Goal: Find specific page/section: Find specific page/section

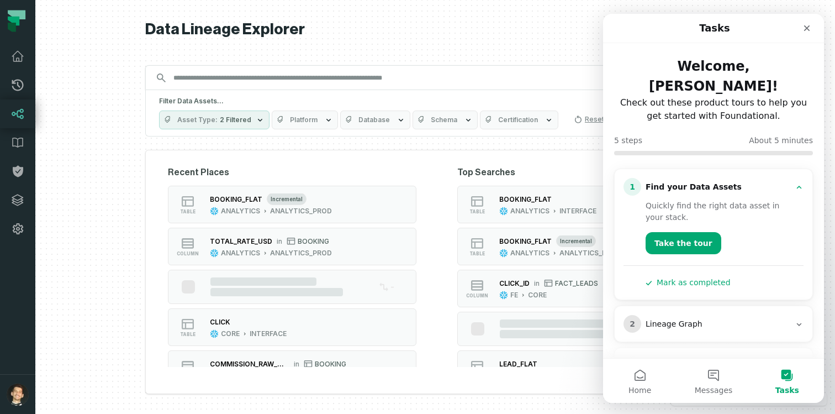
drag, startPoint x: 0, startPoint y: 0, endPoint x: 274, endPoint y: 71, distance: 283.6
click at [274, 71] on input "Discovery Provider cmdk menu" at bounding box center [425, 78] width 517 height 18
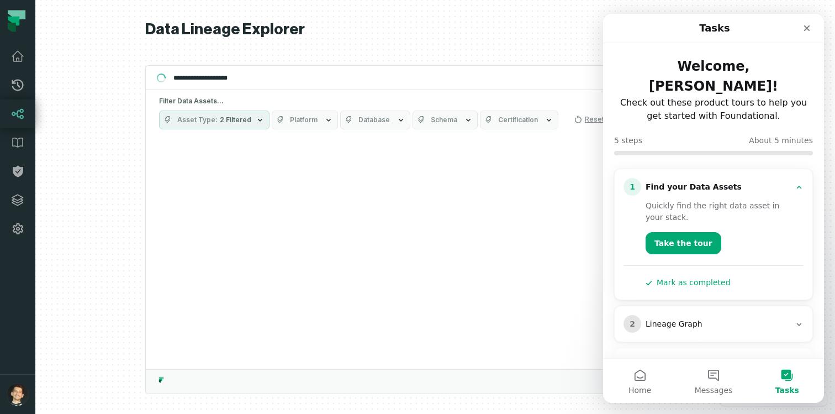
type input "**********"
click at [256, 115] on icon "button" at bounding box center [260, 119] width 9 height 9
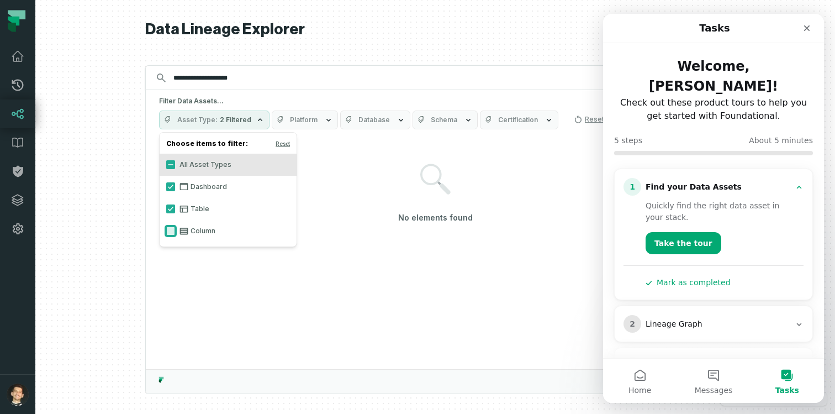
click at [173, 230] on button "Column" at bounding box center [170, 230] width 9 height 9
click at [171, 210] on button "Table" at bounding box center [170, 208] width 9 height 9
click at [171, 185] on button "Dashboard" at bounding box center [170, 186] width 9 height 9
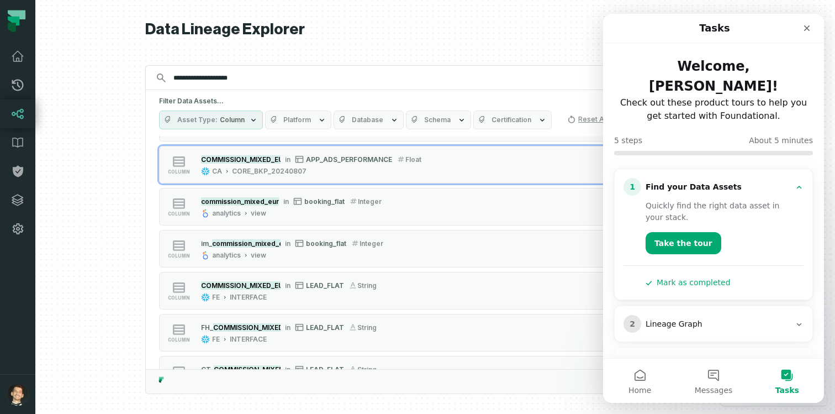
scroll to position [585, 0]
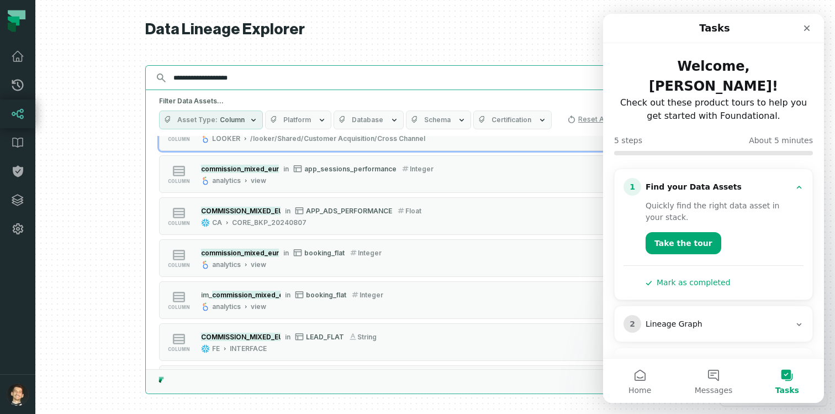
click at [221, 72] on input "**********" at bounding box center [434, 78] width 535 height 18
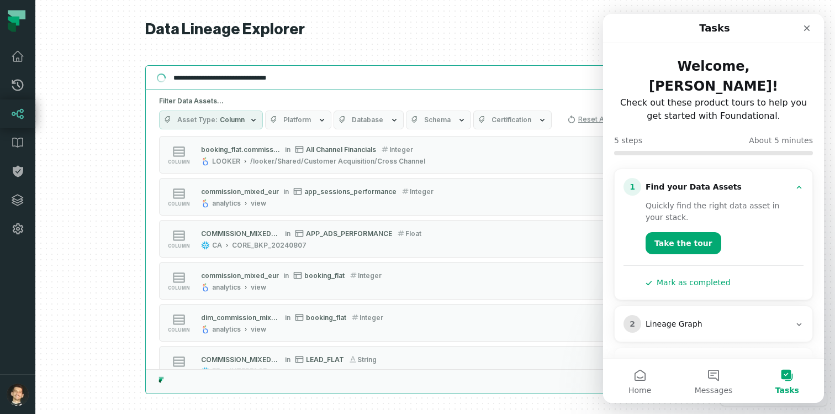
scroll to position [0, 0]
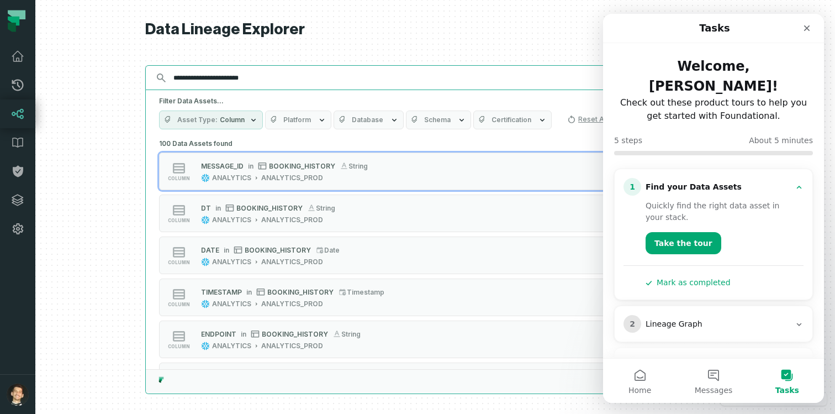
click at [212, 80] on input "**********" at bounding box center [434, 78] width 535 height 18
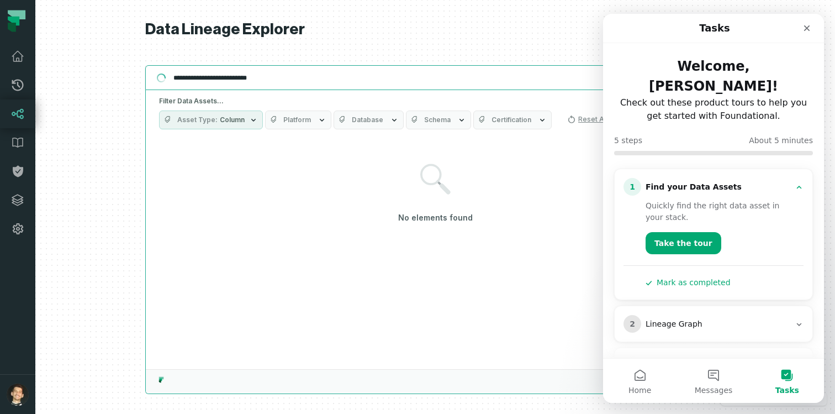
type input "**********"
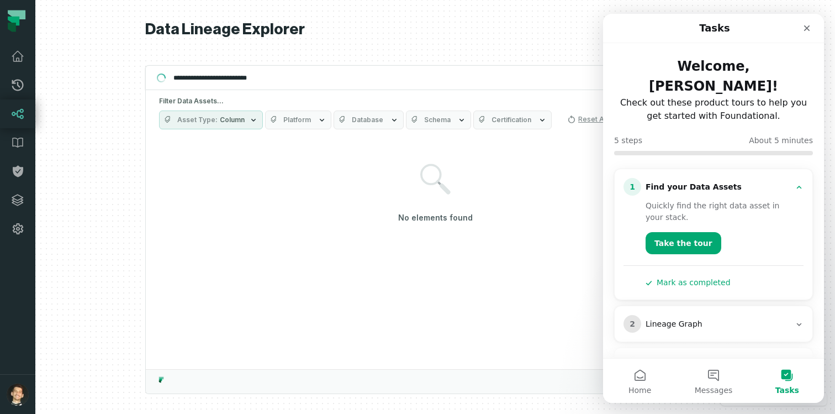
click at [220, 109] on div "Filter Data Assets... Asset Type Column Platform Database Schema Certification …" at bounding box center [435, 113] width 579 height 46
click at [221, 118] on span "Column" at bounding box center [232, 119] width 25 height 9
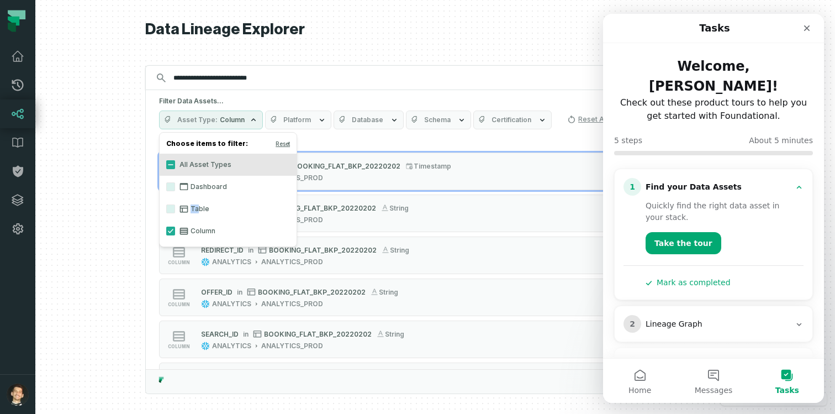
click at [199, 204] on label "Table" at bounding box center [228, 209] width 137 height 22
click at [199, 182] on label "Dashboard" at bounding box center [228, 187] width 137 height 22
click at [175, 182] on button "Dashboard" at bounding box center [170, 186] width 9 height 9
click at [175, 199] on label "Table" at bounding box center [228, 209] width 137 height 22
click at [175, 204] on button "Table" at bounding box center [170, 208] width 9 height 9
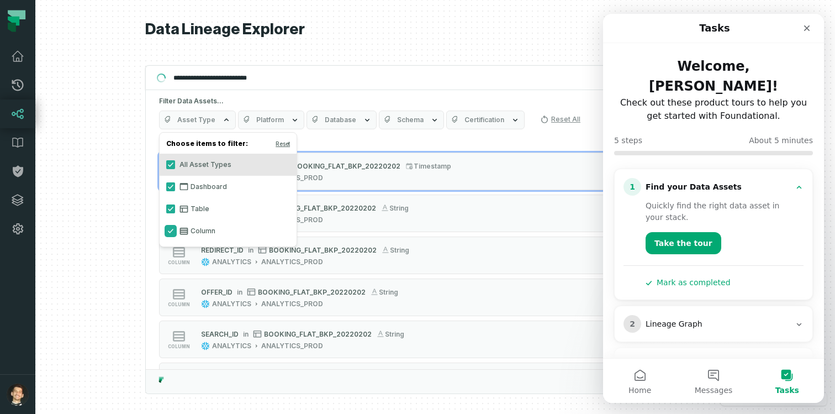
click at [167, 226] on button "Column" at bounding box center [170, 230] width 9 height 9
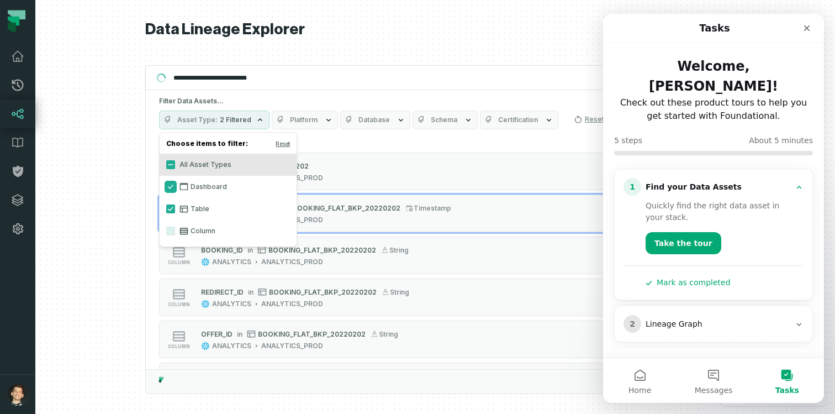
click at [168, 183] on button "Dashboard" at bounding box center [170, 186] width 9 height 9
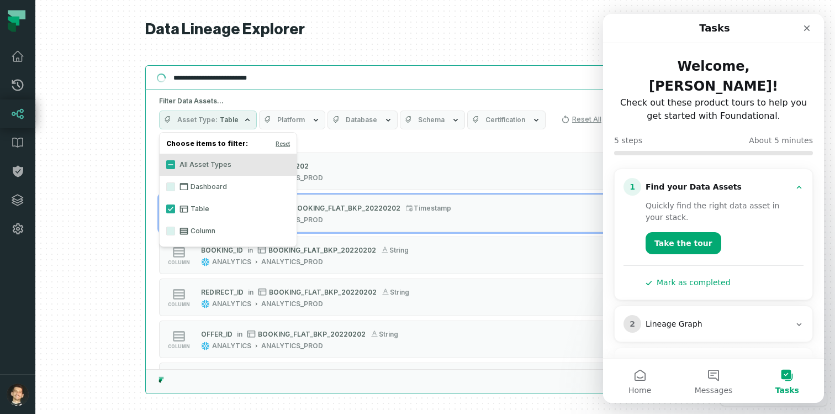
click at [294, 76] on input "**********" at bounding box center [434, 78] width 535 height 18
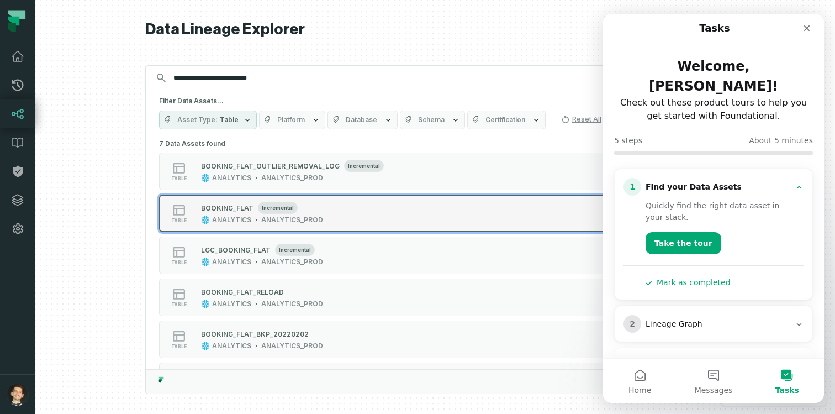
click at [370, 220] on div "table BOOKING_FLAT incremental ANALYTICS ANALYTICS_PROD" at bounding box center [299, 213] width 276 height 22
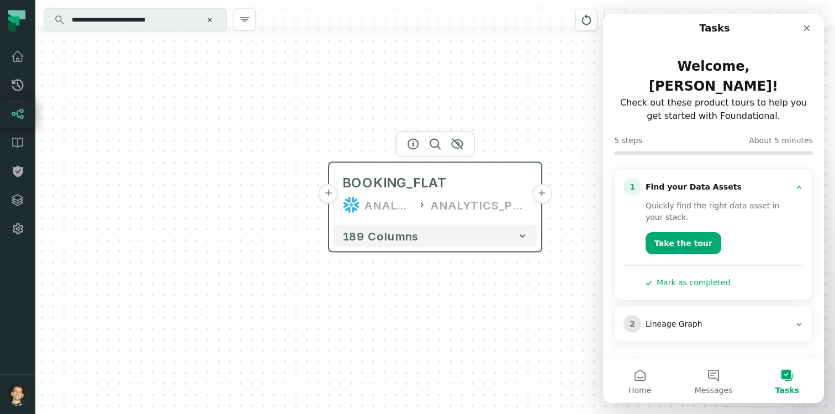
click at [331, 193] on button "+" at bounding box center [329, 194] width 20 height 20
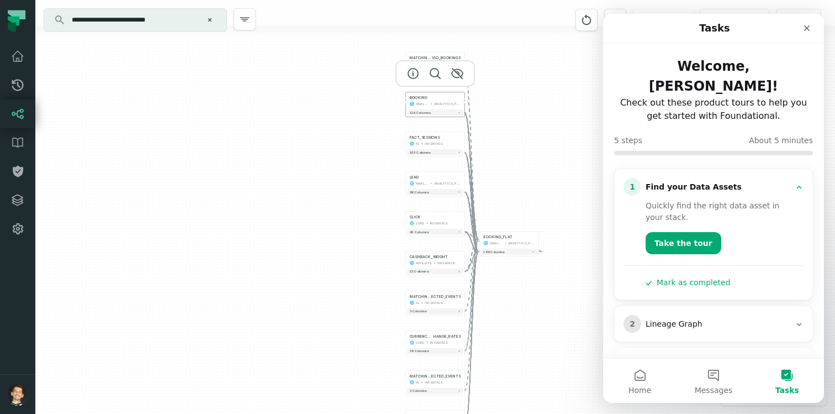
click at [454, 102] on div "ANALYTICS_PROD" at bounding box center [447, 104] width 27 height 5
click at [460, 113] on icon "button" at bounding box center [459, 112] width 3 height 3
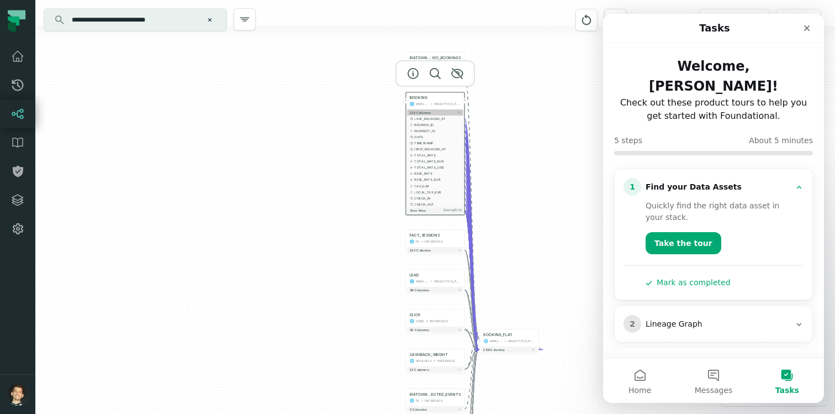
click at [438, 114] on button "119 columns" at bounding box center [435, 112] width 56 height 6
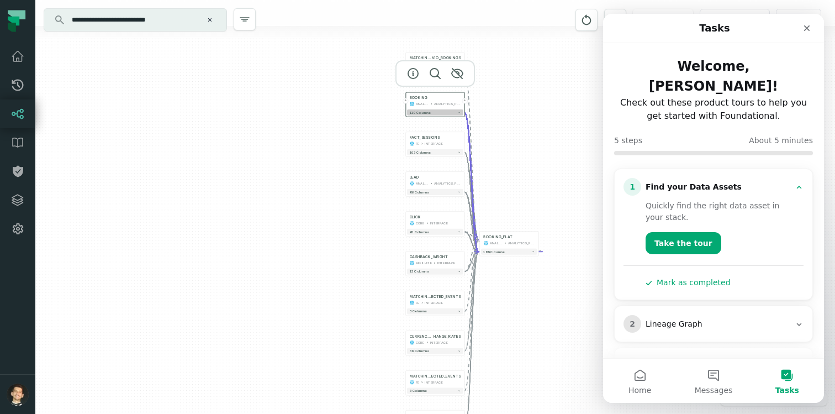
click at [438, 114] on button "119 columns" at bounding box center [435, 112] width 56 height 6
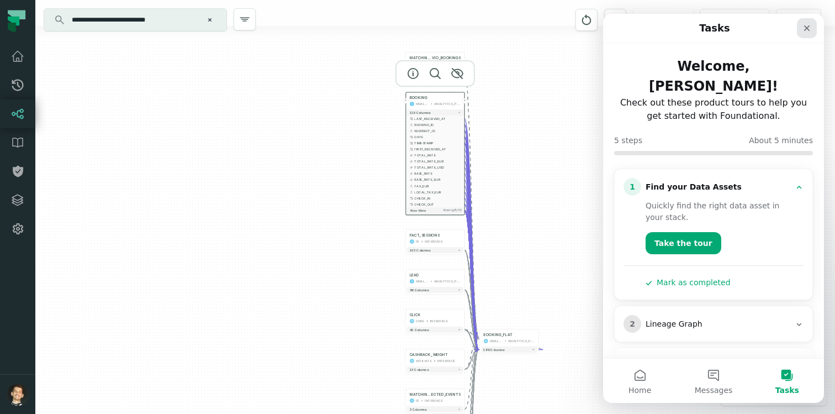
click at [809, 24] on icon "Close" at bounding box center [806, 28] width 9 height 9
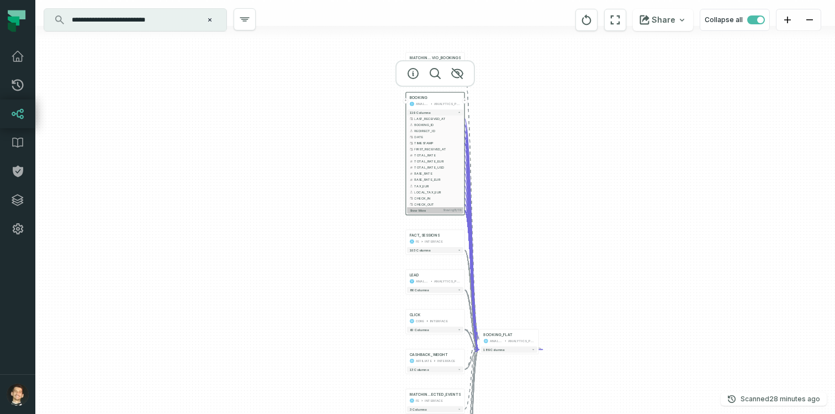
click at [447, 209] on span "Showing 15 / 119" at bounding box center [452, 210] width 18 height 3
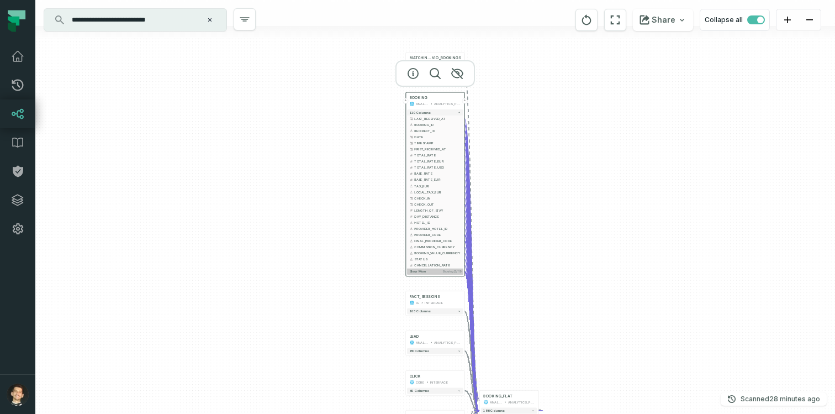
click at [443, 270] on span "Showing 25 / 119" at bounding box center [451, 271] width 18 height 3
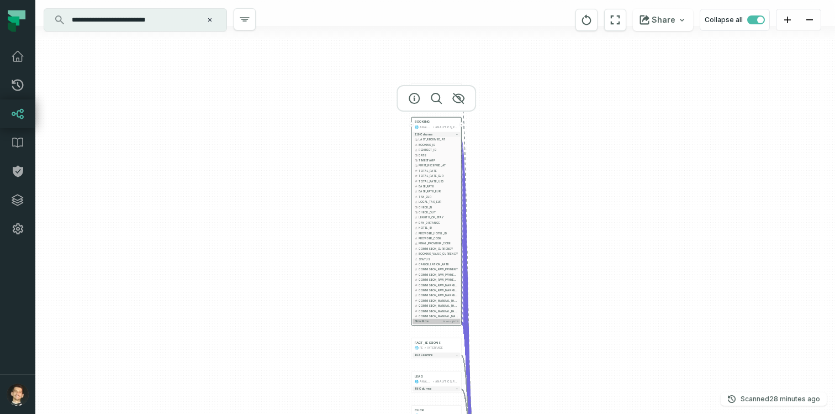
click at [445, 320] on span "Showing 35 / 119" at bounding box center [450, 321] width 15 height 3
click at [447, 373] on span "Showing 45 / 119" at bounding box center [450, 373] width 15 height 3
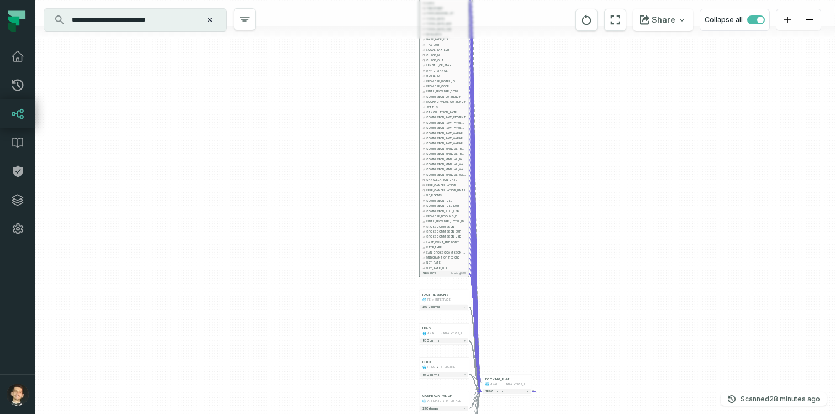
drag, startPoint x: 505, startPoint y: 347, endPoint x: 513, endPoint y: 190, distance: 157.0
click at [513, 190] on div "+ MATCHING_BO VIO_BOOKINGS FE INTERFACE - 7 columns + BOOKING ANALYTICS ANALYTI…" at bounding box center [435, 207] width 800 height 414
click at [454, 270] on button "Show more Showing 55 / 119" at bounding box center [443, 269] width 47 height 6
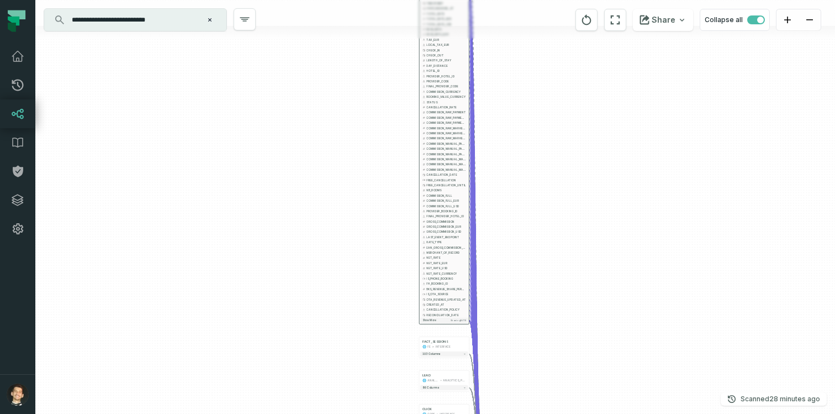
click at [453, 324] on div "+ MATCHING_BO VIO_BOOKINGS FE INTERFACE - 7 columns + BOOKING ANALYTICS ANALYTI…" at bounding box center [435, 207] width 800 height 414
click at [453, 321] on span "Showing 65 / 119" at bounding box center [458, 320] width 15 height 3
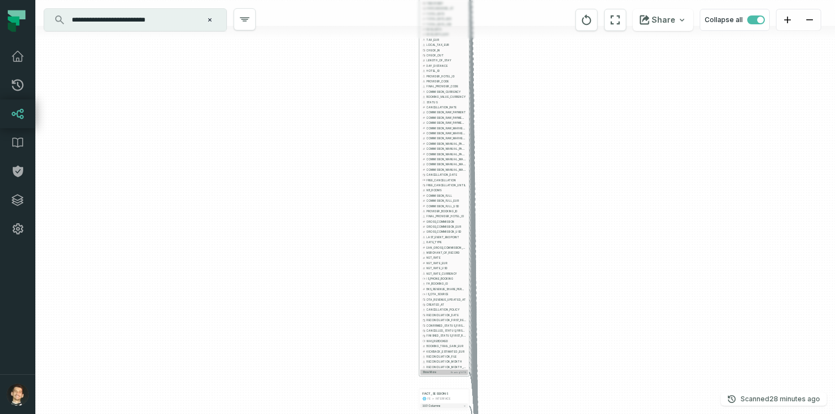
click at [455, 373] on button "Show more Showing 75 / 119" at bounding box center [443, 372] width 47 height 6
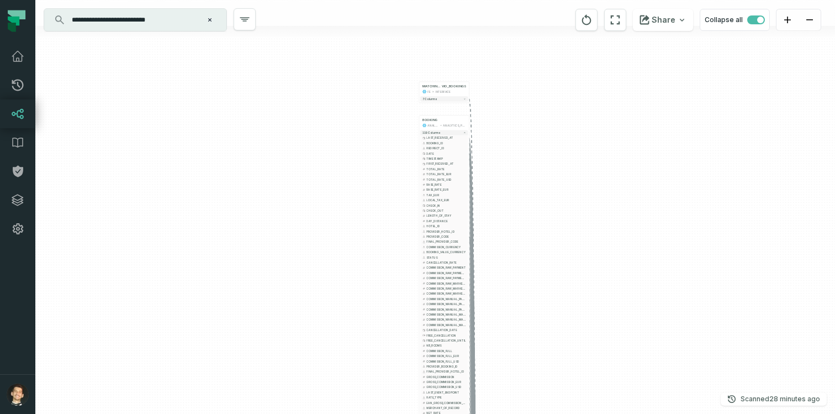
drag, startPoint x: 515, startPoint y: 176, endPoint x: 515, endPoint y: 331, distance: 155.2
click at [515, 331] on div "+ MATCHING_BO VIO_BOOKINGS FE INTERFACE - 7 columns + BOOKING ANALYTICS ANALYTI…" at bounding box center [435, 207] width 800 height 414
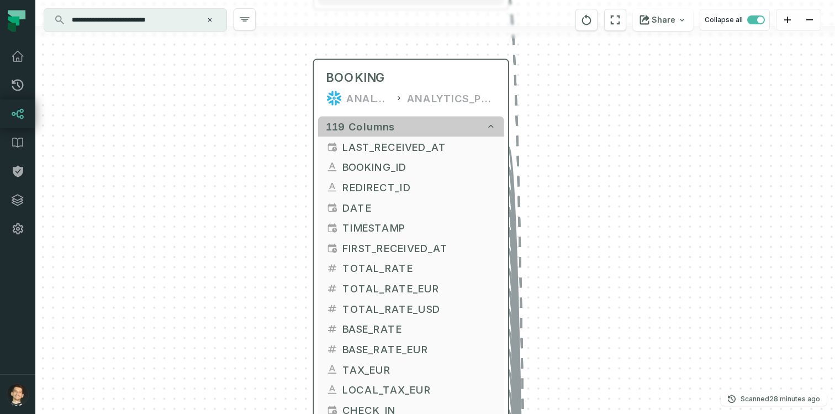
click at [493, 130] on icon "button" at bounding box center [491, 126] width 10 height 10
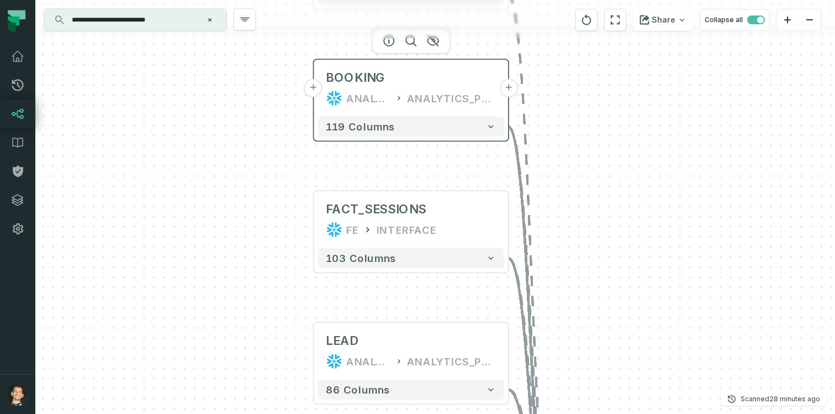
click at [472, 92] on div "ANALYTICS_PROD" at bounding box center [451, 98] width 89 height 16
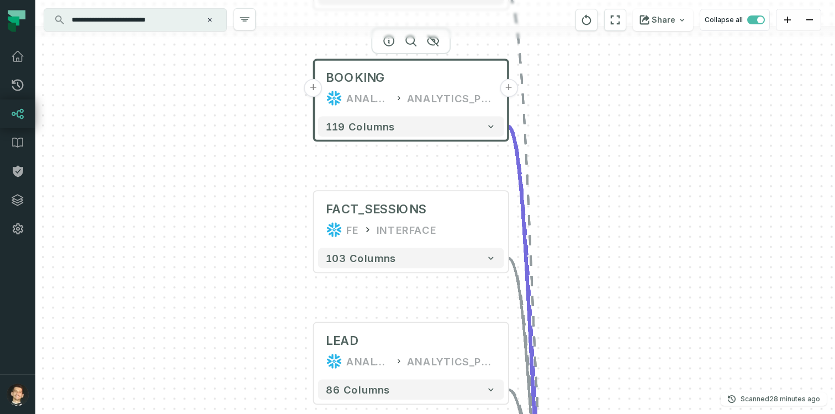
click at [471, 94] on div "ANALYTICS_PROD" at bounding box center [451, 98] width 89 height 16
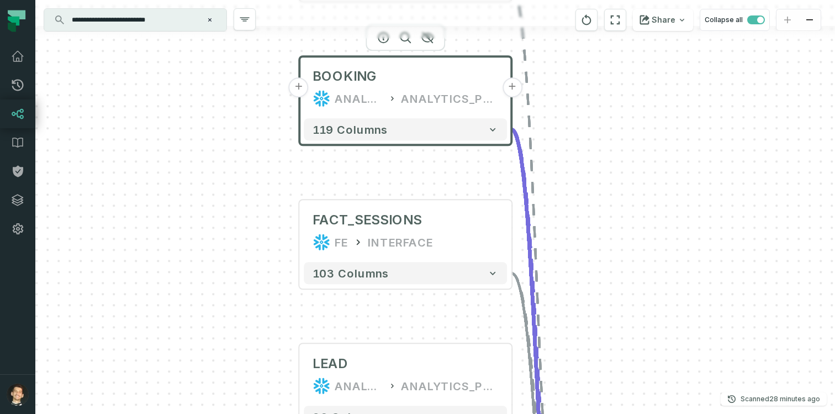
click at [475, 140] on div "119 columns" at bounding box center [405, 129] width 212 height 31
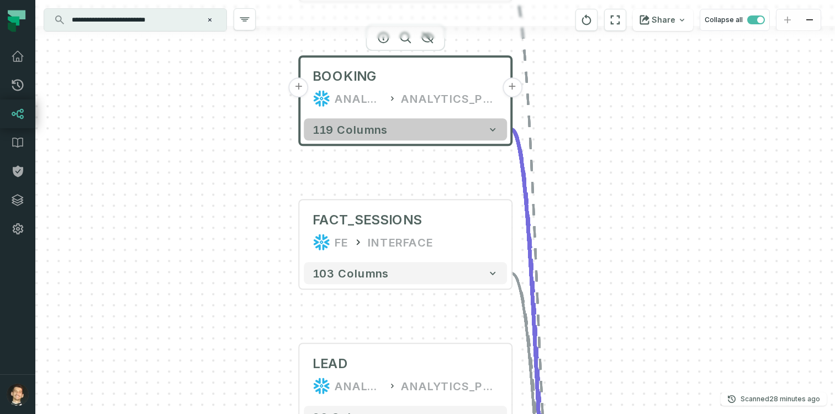
click at [475, 138] on button "119 columns" at bounding box center [405, 129] width 203 height 22
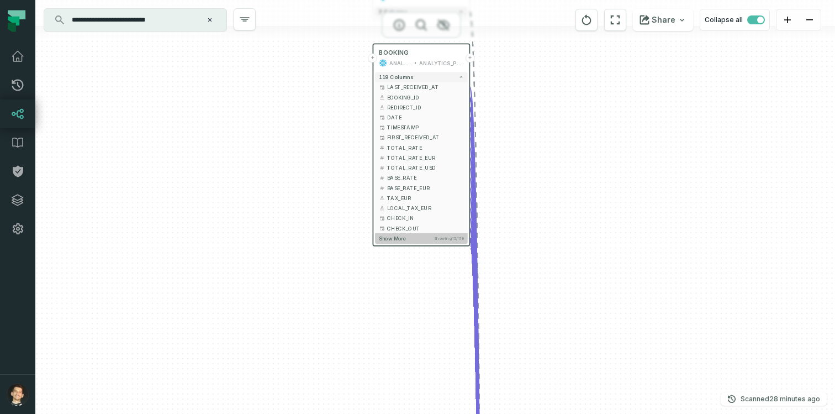
click at [411, 240] on button "Show more Showing 15 / 119" at bounding box center [421, 238] width 93 height 10
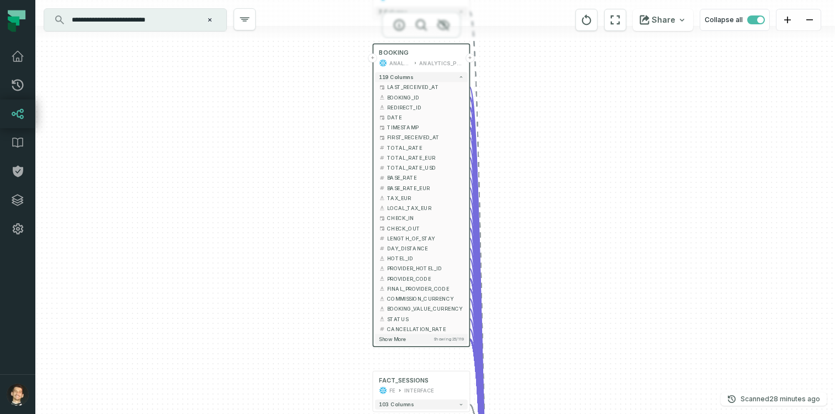
click at [180, 23] on input "**********" at bounding box center [134, 20] width 138 height 18
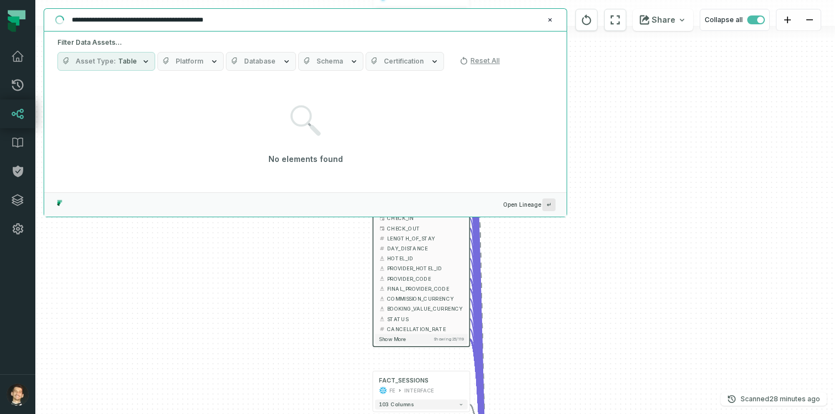
type input "**********"
click at [121, 50] on div "Filter Data Assets... Asset Type Table Platform Database Schema Certification R…" at bounding box center [305, 54] width 522 height 46
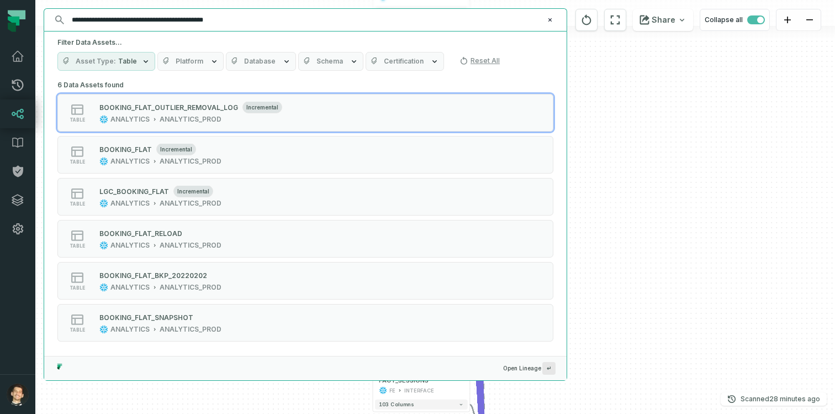
click at [121, 57] on span "Table" at bounding box center [127, 61] width 19 height 9
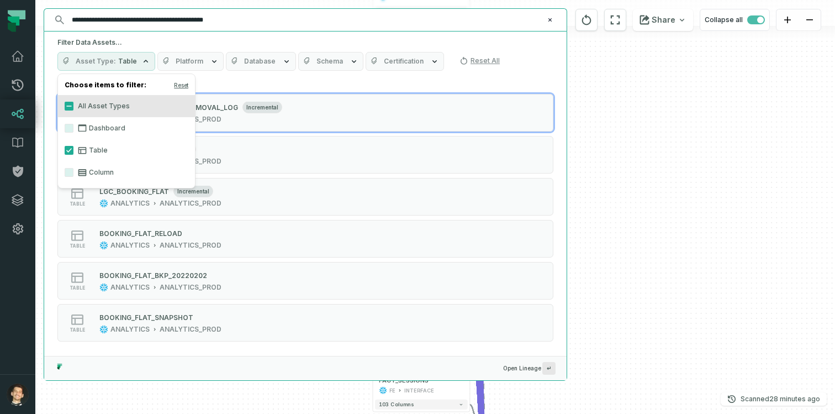
click at [73, 172] on label "Column" at bounding box center [126, 172] width 137 height 22
click at [73, 172] on button "Column" at bounding box center [69, 172] width 9 height 9
click at [72, 109] on button "All Asset Types" at bounding box center [69, 106] width 9 height 9
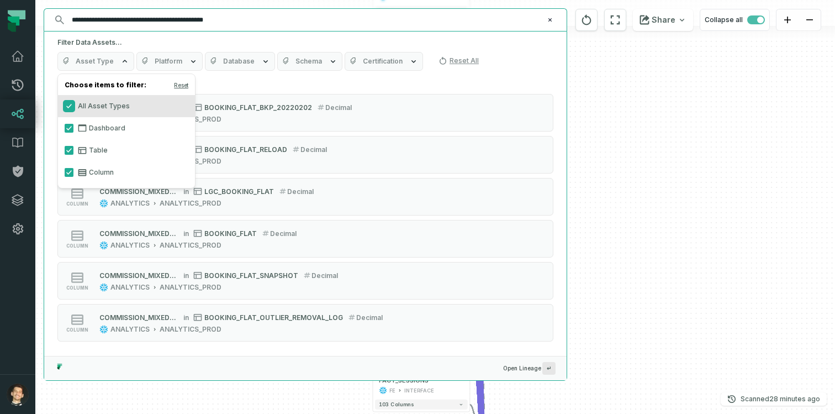
click at [73, 108] on button "All Asset Types" at bounding box center [69, 106] width 9 height 9
click at [73, 172] on button "Column" at bounding box center [69, 172] width 9 height 9
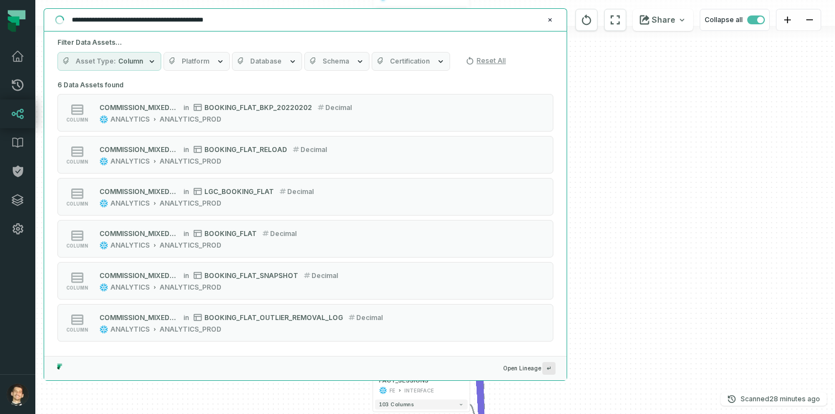
click at [207, 18] on input "**********" at bounding box center [304, 20] width 478 height 18
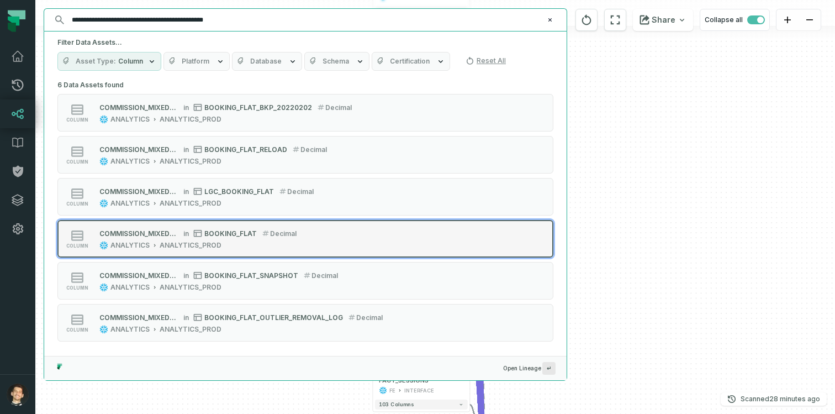
click at [247, 238] on div "COMMISSION_MIXED_EUR in BOOKING_FLAT decimal" at bounding box center [197, 233] width 197 height 11
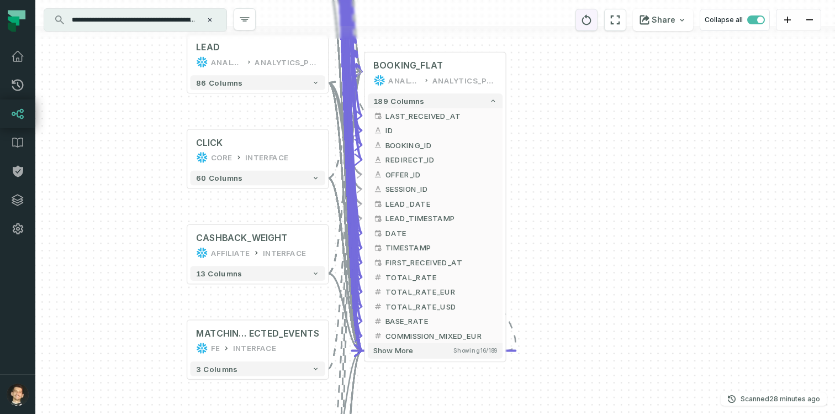
click at [589, 20] on icon "reset" at bounding box center [586, 19] width 12 height 13
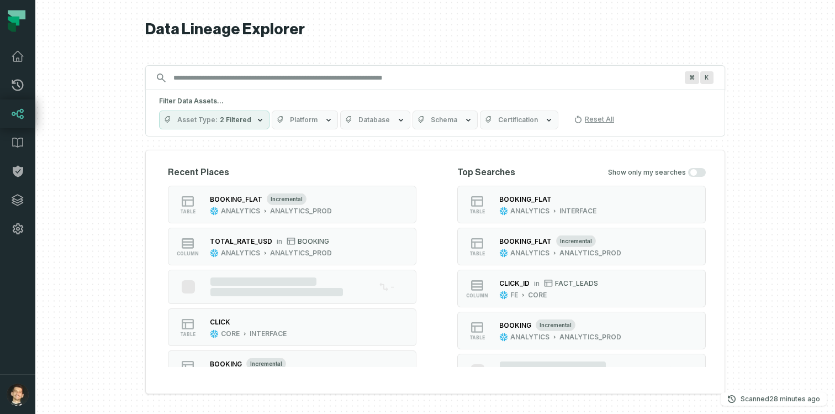
click at [305, 83] on input "Discovery Provider cmdk menu" at bounding box center [425, 78] width 517 height 18
type input "*"
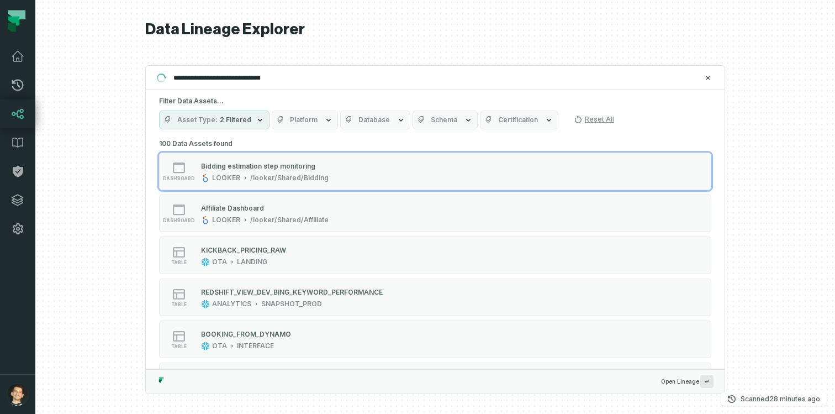
type input "**********"
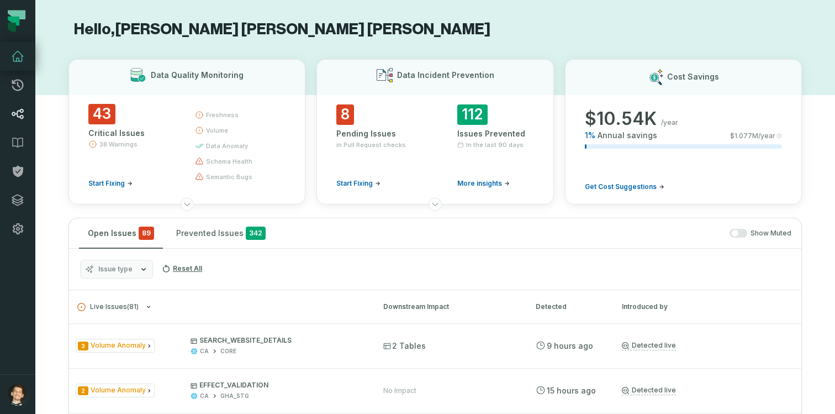
click at [19, 112] on icon at bounding box center [17, 113] width 13 height 13
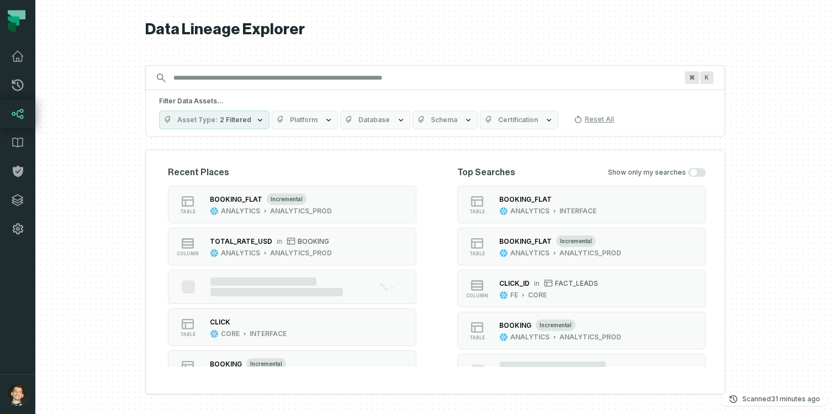
click at [202, 80] on input "Discovery Provider cmdk menu" at bounding box center [425, 78] width 517 height 18
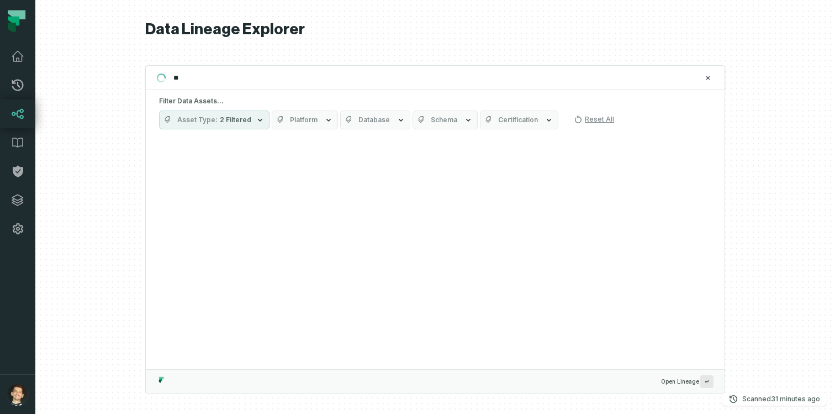
type input "*"
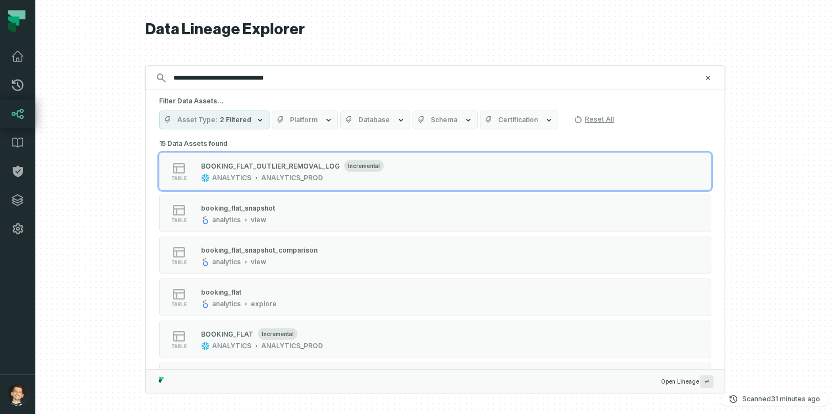
click at [220, 116] on span "2 Filtered" at bounding box center [235, 119] width 31 height 9
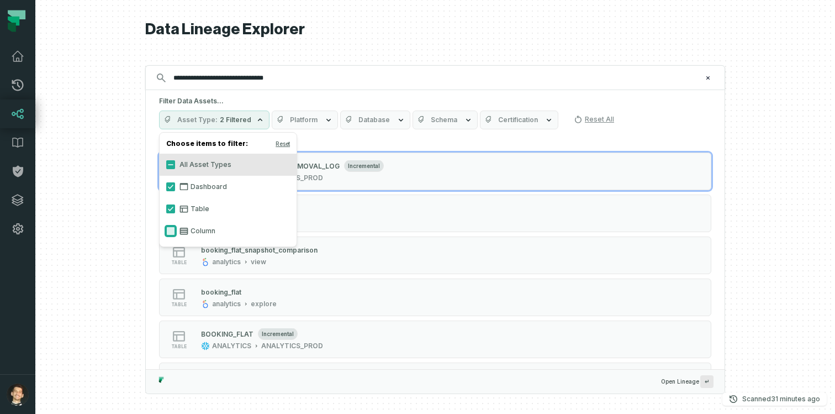
click at [172, 228] on button "Column" at bounding box center [170, 230] width 9 height 9
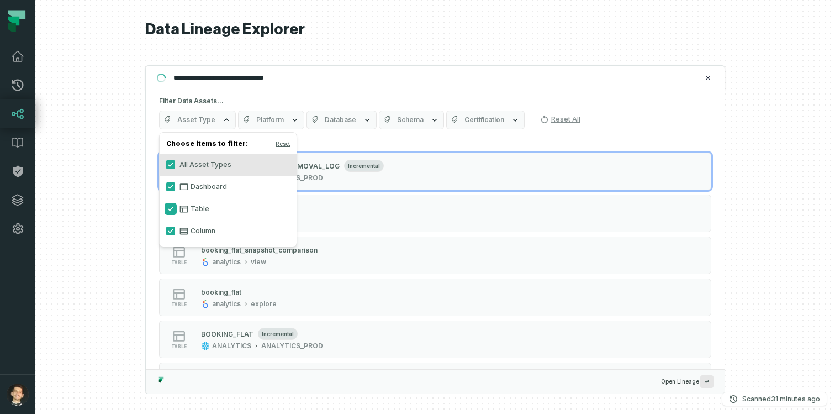
click at [171, 209] on button "Table" at bounding box center [170, 208] width 9 height 9
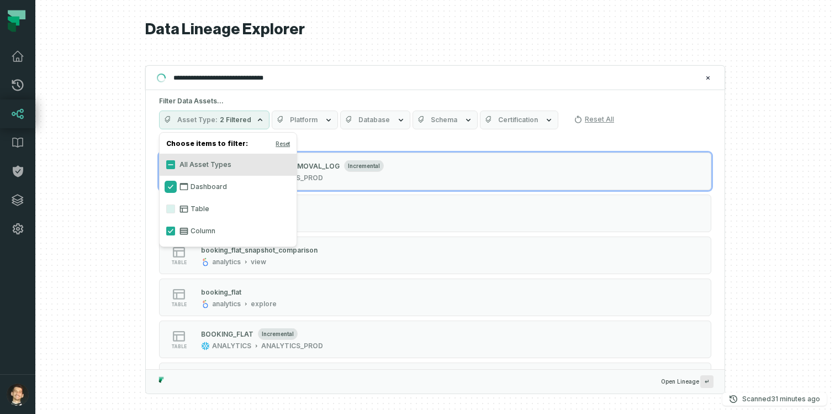
click at [171, 187] on button "Dashboard" at bounding box center [170, 186] width 9 height 9
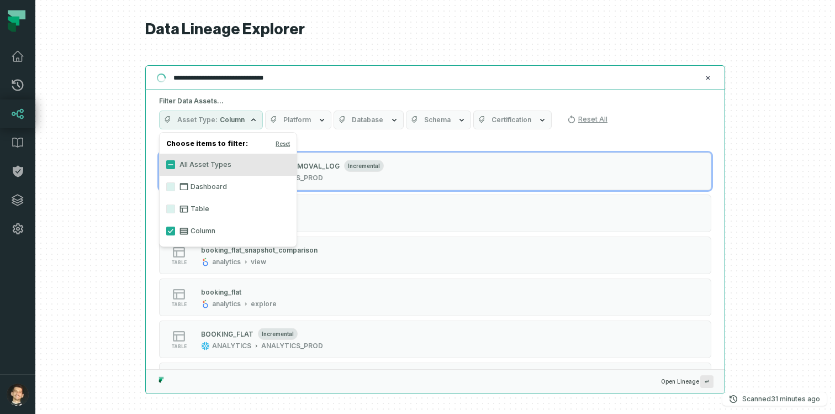
click at [314, 75] on input "**********" at bounding box center [434, 78] width 535 height 18
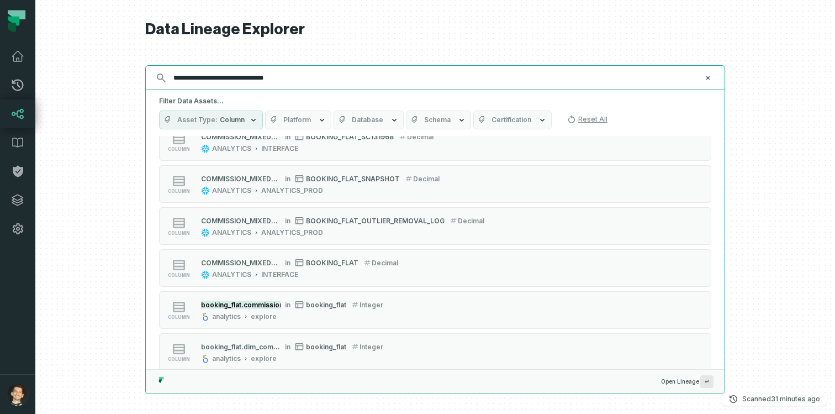
scroll to position [532, 0]
click at [211, 75] on input "**********" at bounding box center [434, 78] width 535 height 18
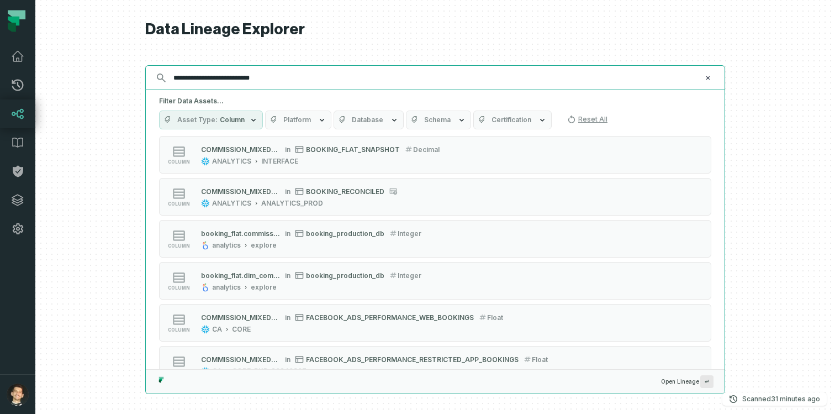
scroll to position [647, 0]
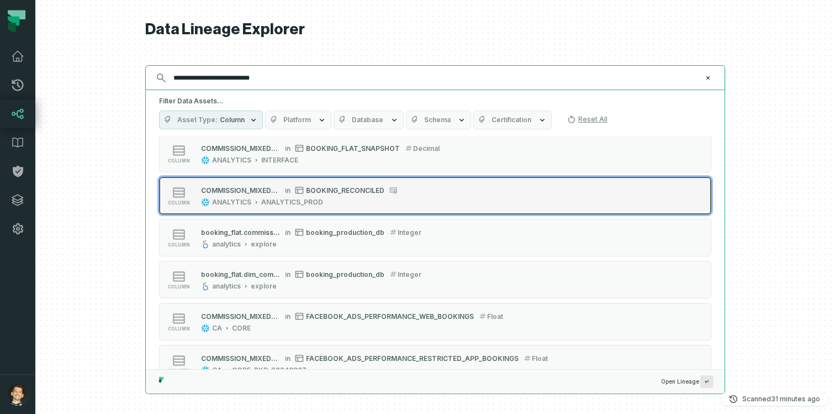
type input "**********"
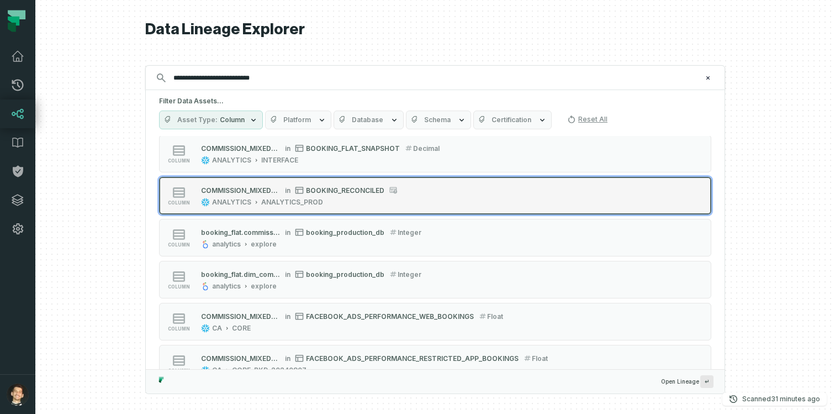
click at [307, 202] on div "ANALYTICS_PROD" at bounding box center [292, 202] width 62 height 9
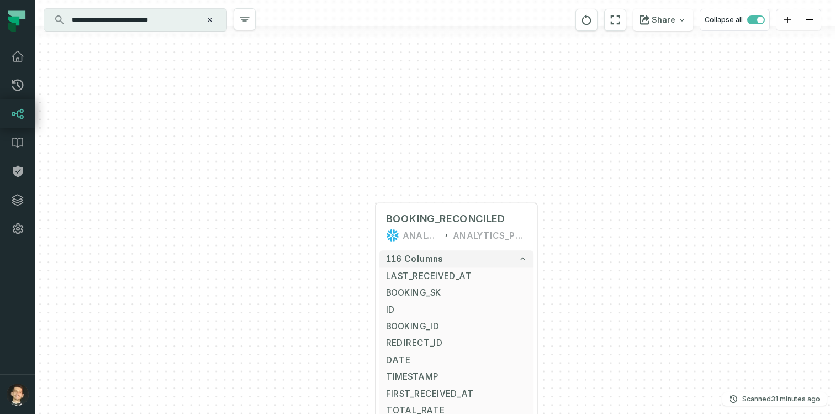
click at [603, 108] on div "+ BOOKING_RECONCILED ANALYTICS ANALYTICS_PROD + 116 columns + LAST_RECEIVED_AT …" at bounding box center [435, 207] width 800 height 414
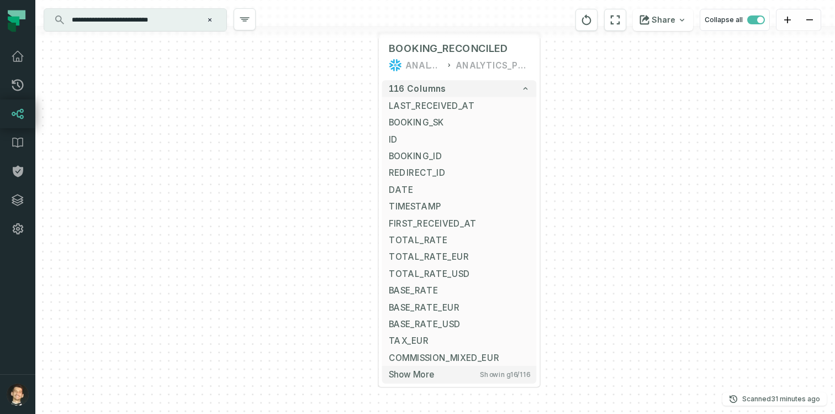
drag, startPoint x: 596, startPoint y: 204, endPoint x: 605, endPoint y: -31, distance: 235.4
click at [605, 0] on html "**********" at bounding box center [417, 207] width 835 height 414
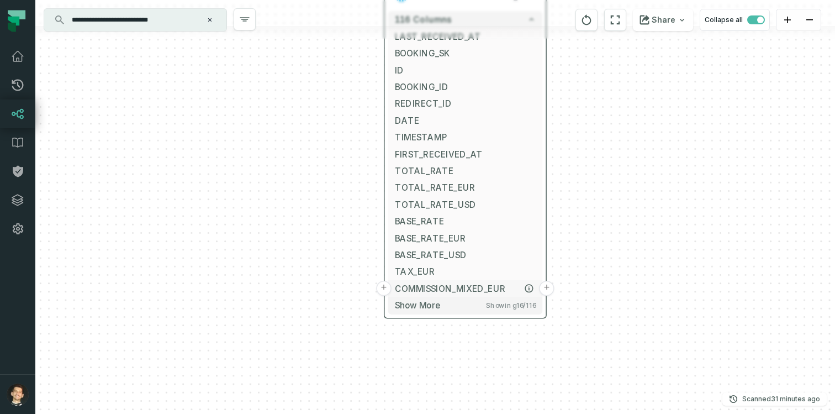
click at [545, 287] on button "+" at bounding box center [546, 288] width 15 height 15
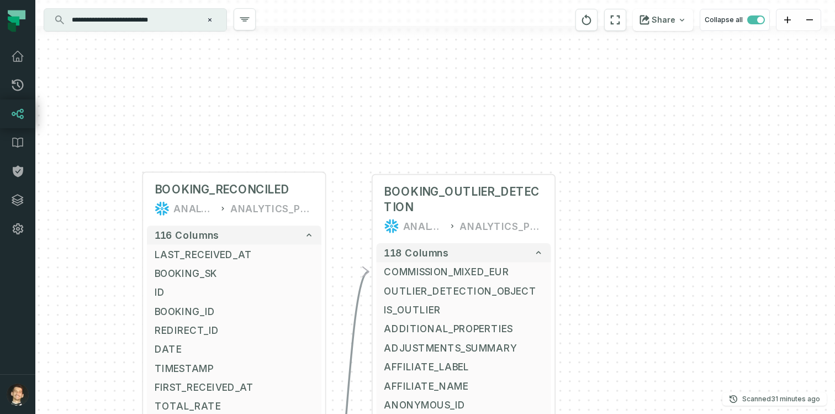
drag, startPoint x: 636, startPoint y: 172, endPoint x: 638, endPoint y: 101, distance: 71.3
click at [636, 102] on div "+ BOOKING_OUTLIER_DETECTION ANALYTICS ANALYTICS_PROD + 118 columns - COMMISSION…" at bounding box center [435, 207] width 800 height 414
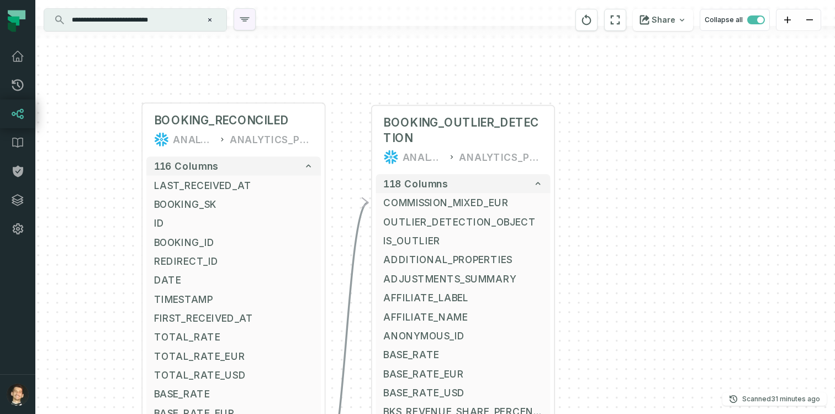
click at [244, 17] on icon "button" at bounding box center [244, 19] width 13 height 13
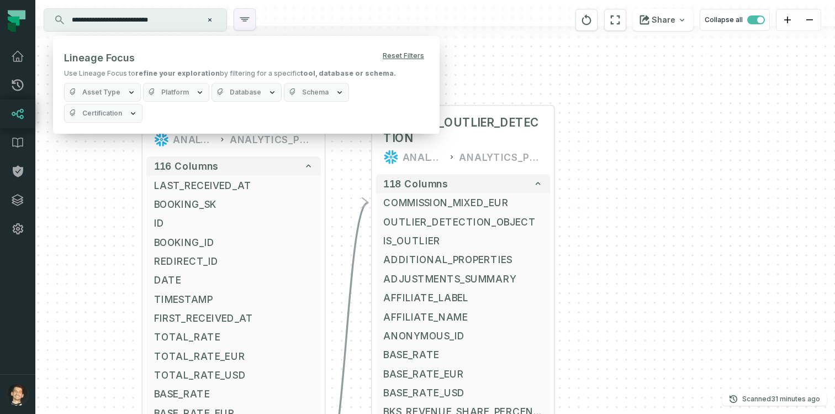
click at [244, 16] on icon "button" at bounding box center [244, 19] width 13 height 13
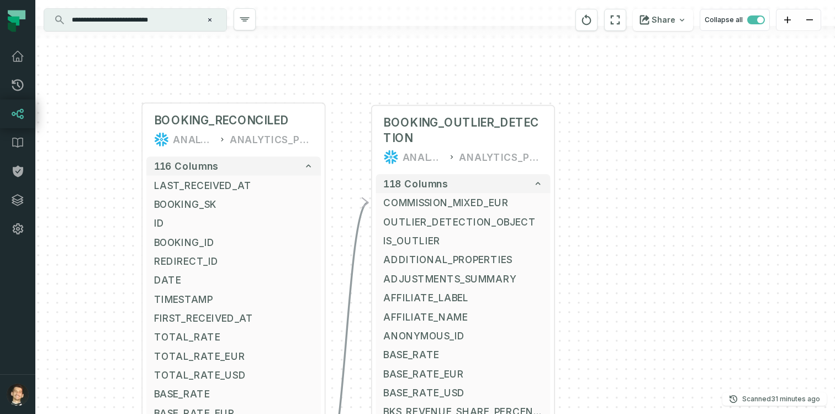
drag, startPoint x: 602, startPoint y: 247, endPoint x: 601, endPoint y: 166, distance: 80.6
click at [602, 166] on div "+ BOOKING_OUTLIER_DETECTION ANALYTICS ANALYTICS_PROD + 118 columns - COMMISSION…" at bounding box center [435, 207] width 800 height 414
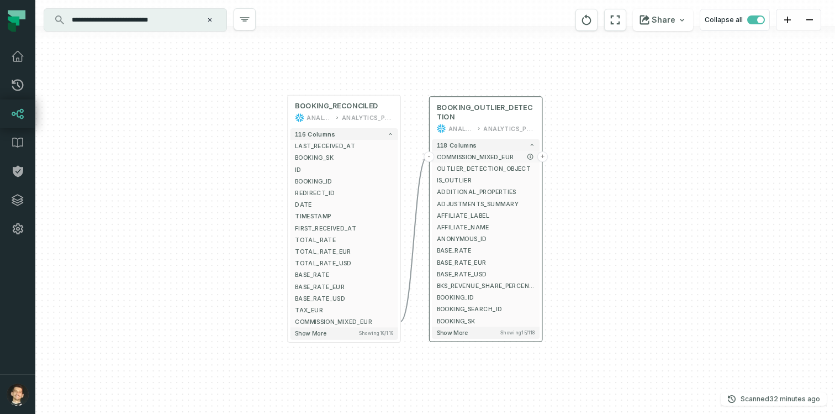
click at [542, 154] on button "+" at bounding box center [542, 156] width 10 height 10
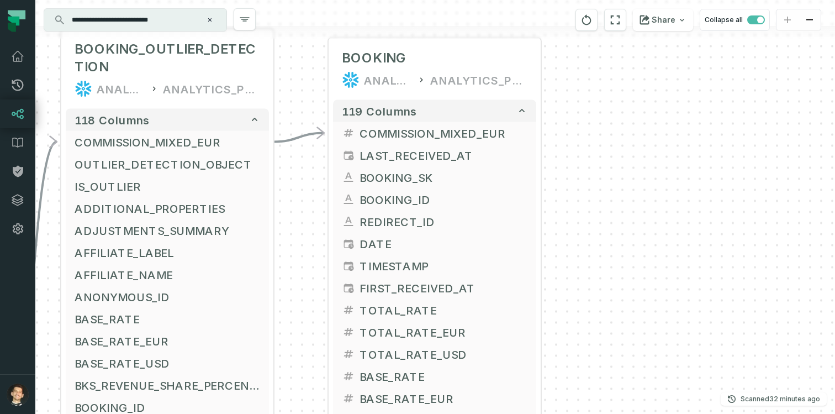
drag, startPoint x: 597, startPoint y: 243, endPoint x: 595, endPoint y: 105, distance: 138.1
click at [596, 105] on div "+ BOOKING ANALYTICS ANALYTICS_PROD + 119 columns - COMMISSION_MIXED_EUR + + LAS…" at bounding box center [435, 207] width 800 height 414
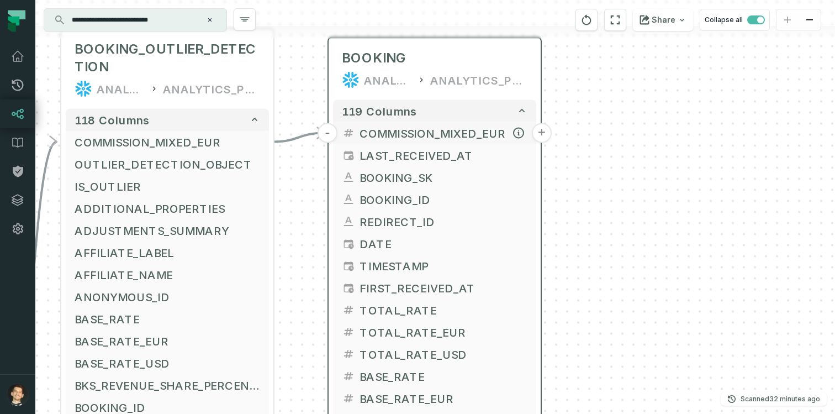
click at [541, 134] on button "+" at bounding box center [542, 133] width 20 height 20
click at [541, 133] on button "+" at bounding box center [542, 133] width 20 height 20
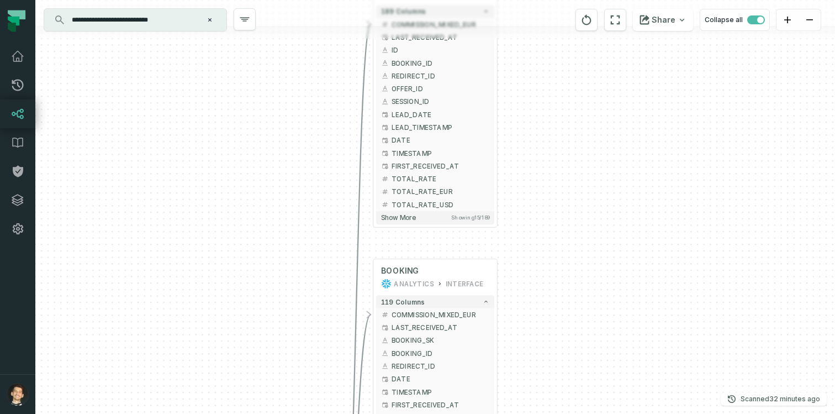
drag, startPoint x: 557, startPoint y: 157, endPoint x: 569, endPoint y: 38, distance: 120.0
click at [569, 38] on div "+ BOOKING_FLAT ANALYTICS ANALYTICS_PROD + 189 columns - COMMISSION_MIXED_EUR + …" at bounding box center [435, 207] width 800 height 414
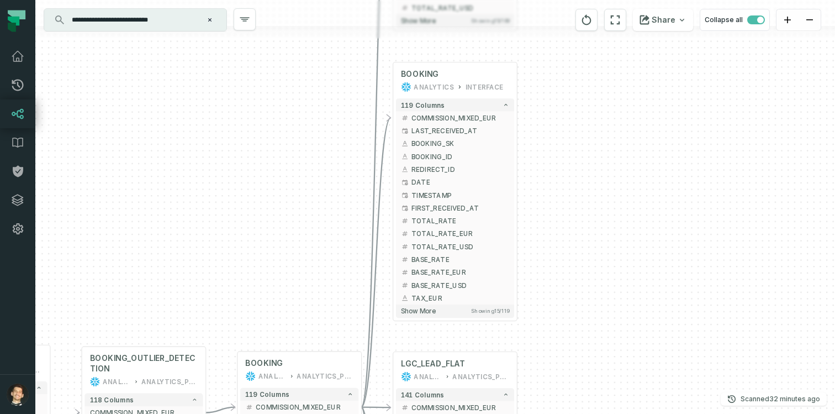
drag, startPoint x: 562, startPoint y: 216, endPoint x: 572, endPoint y: 94, distance: 123.0
click at [573, 94] on div "+ BOOKING_FLAT ANALYTICS ANALYTICS_PROD + 189 columns - COMMISSION_MIXED_EUR + …" at bounding box center [435, 207] width 800 height 414
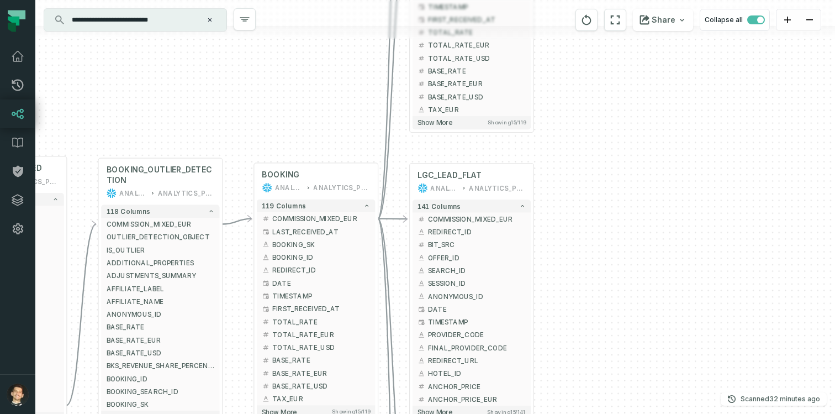
drag, startPoint x: 561, startPoint y: 140, endPoint x: 574, endPoint y: 40, distance: 100.3
click at [574, 40] on div "+ BOOKING_FLAT ANALYTICS ANALYTICS_PROD + 189 columns - COMMISSION_MIXED_EUR + …" at bounding box center [435, 207] width 800 height 414
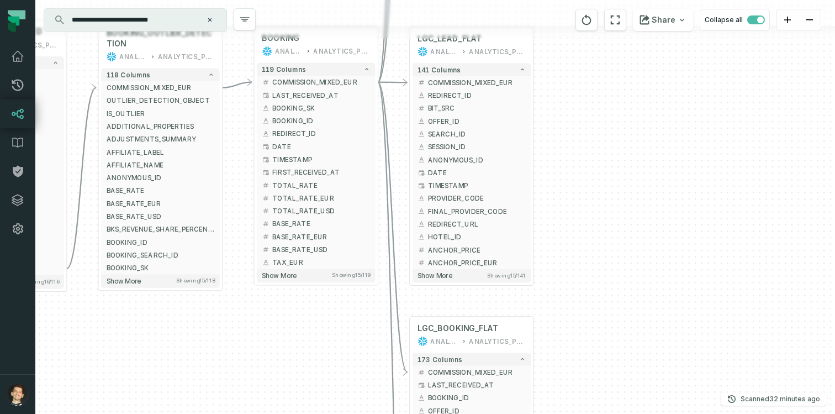
drag, startPoint x: 567, startPoint y: 234, endPoint x: 569, endPoint y: 61, distance: 172.3
click at [570, 61] on div "+ BOOKING_FLAT ANALYTICS ANALYTICS_PROD + 189 columns - COMMISSION_MIXED_EUR + …" at bounding box center [435, 207] width 800 height 414
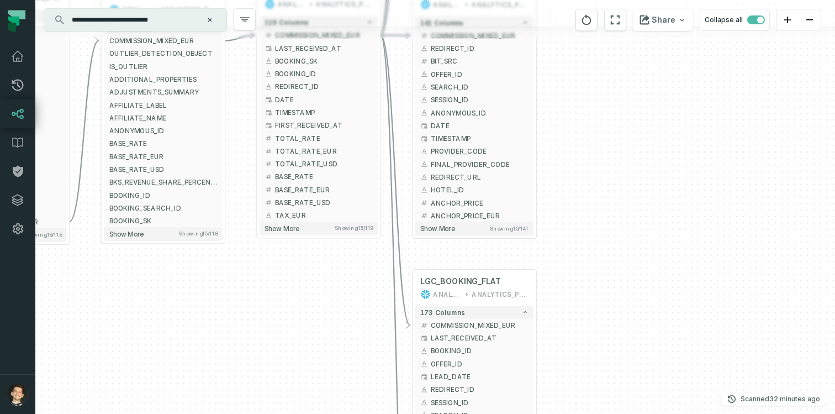
drag, startPoint x: 575, startPoint y: 235, endPoint x: 589, endPoint y: 66, distance: 170.1
click at [590, 66] on div "+ BOOKING_FLAT ANALYTICS ANALYTICS_PROD + 189 columns - COMMISSION_MIXED_EUR + …" at bounding box center [435, 207] width 800 height 414
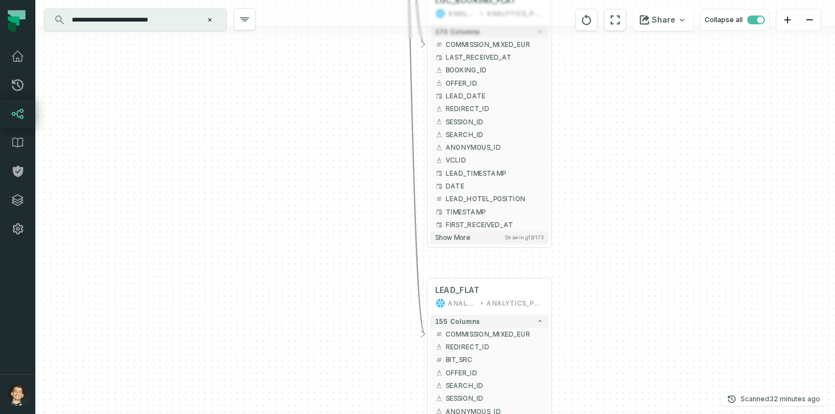
drag, startPoint x: 592, startPoint y: 270, endPoint x: 604, endPoint y: 20, distance: 249.3
click at [606, 20] on div "+ BOOKING_FLAT ANALYTICS ANALYTICS_PROD + 189 columns - COMMISSION_MIXED_EUR + …" at bounding box center [435, 207] width 800 height 414
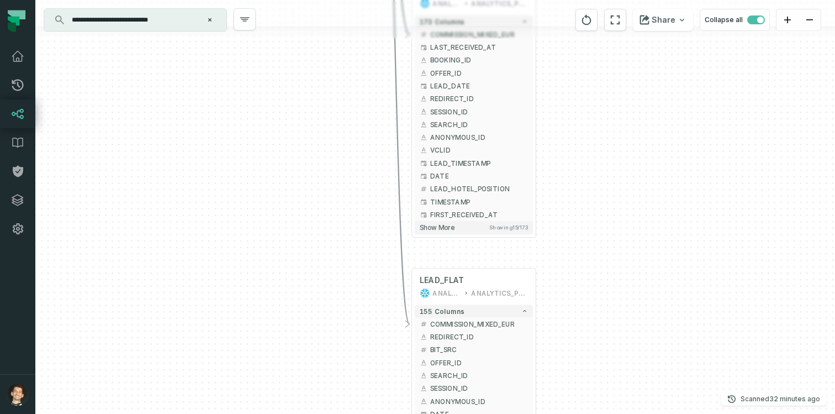
drag, startPoint x: 617, startPoint y: 135, endPoint x: 588, endPoint y: 253, distance: 121.2
click at [588, 253] on div "+ BOOKING_FLAT ANALYTICS ANALYTICS_PROD + 189 columns - COMMISSION_MIXED_EUR + …" at bounding box center [435, 207] width 800 height 414
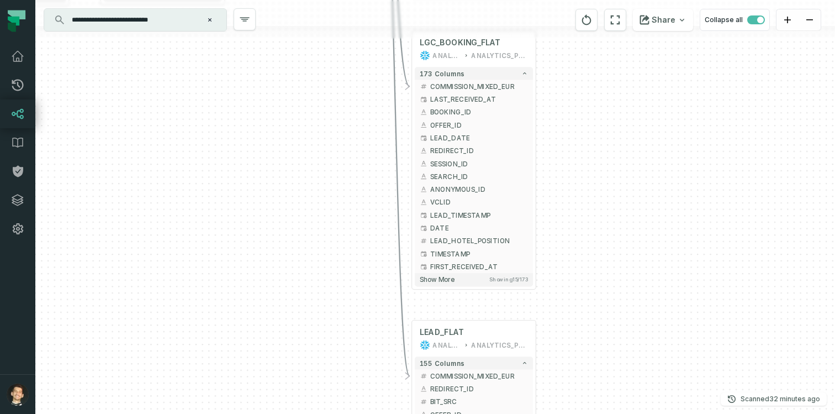
drag, startPoint x: 592, startPoint y: 212, endPoint x: 592, endPoint y: 328, distance: 116.0
click at [592, 328] on div "+ BOOKING_FLAT ANALYTICS ANALYTICS_PROD + 189 columns - COMMISSION_MIXED_EUR + …" at bounding box center [435, 207] width 800 height 414
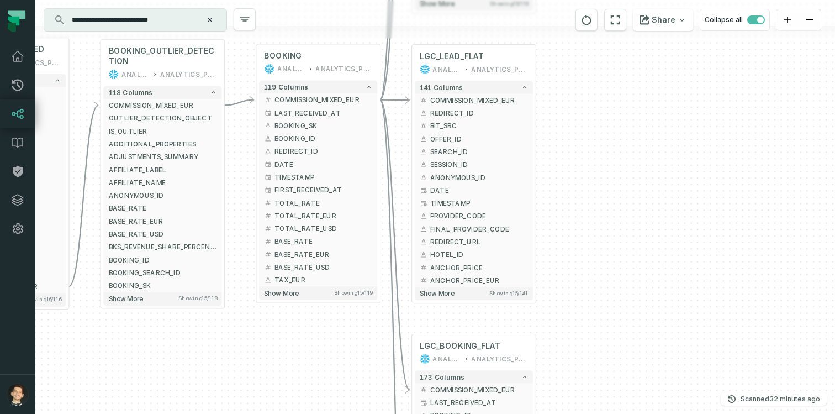
drag, startPoint x: 593, startPoint y: 316, endPoint x: 593, endPoint y: 350, distance: 34.2
click at [593, 350] on div "+ BOOKING_FLAT ANALYTICS ANALYTICS_PROD + 189 columns - COMMISSION_MIXED_EUR + …" at bounding box center [435, 207] width 800 height 414
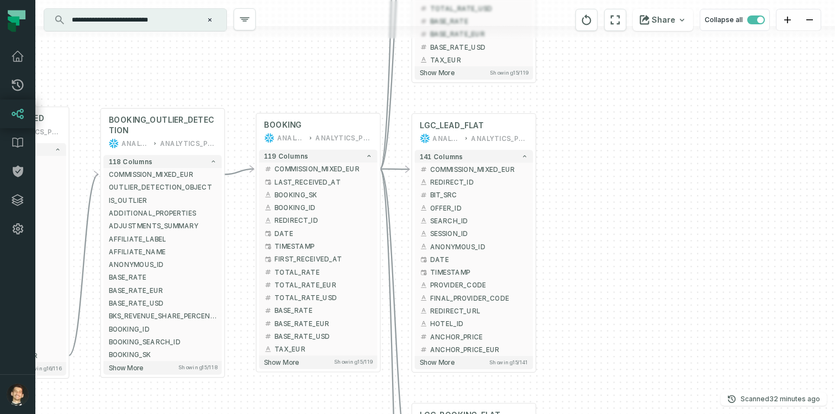
drag, startPoint x: 593, startPoint y: 305, endPoint x: 593, endPoint y: 373, distance: 67.9
click at [593, 373] on div "+ BOOKING_FLAT ANALYTICS ANALYTICS_PROD + 189 columns - COMMISSION_MIXED_EUR + …" at bounding box center [435, 207] width 800 height 414
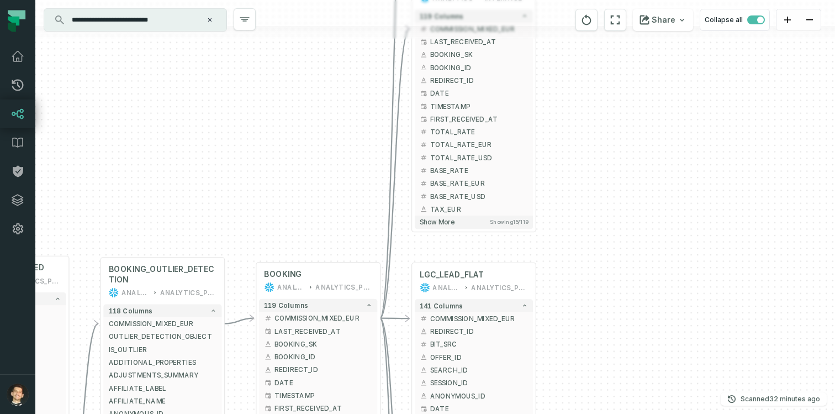
drag, startPoint x: 595, startPoint y: 312, endPoint x: 595, endPoint y: 366, distance: 53.6
click at [595, 364] on div "+ BOOKING_FLAT ANALYTICS ANALYTICS_PROD + 189 columns - COMMISSION_MIXED_EUR + …" at bounding box center [435, 207] width 800 height 414
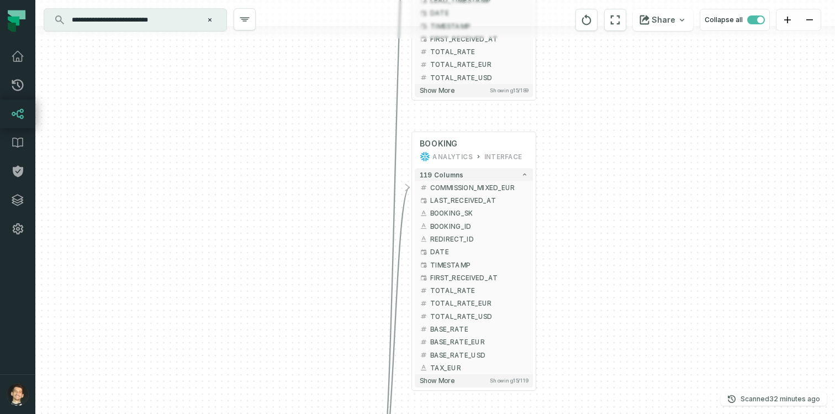
drag, startPoint x: 595, startPoint y: 150, endPoint x: 596, endPoint y: 292, distance: 141.9
click at [595, 293] on div "+ BOOKING_FLAT ANALYTICS ANALYTICS_PROD + 189 columns - COMMISSION_MIXED_EUR + …" at bounding box center [435, 207] width 800 height 414
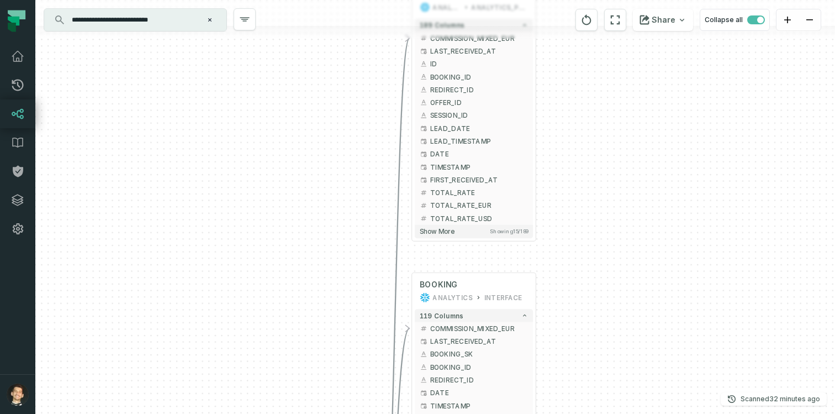
drag, startPoint x: 600, startPoint y: 215, endPoint x: 600, endPoint y: 356, distance: 141.4
click at [600, 356] on div "+ BOOKING_FLAT ANALYTICS ANALYTICS_PROD + 189 columns - COMMISSION_MIXED_EUR + …" at bounding box center [435, 207] width 800 height 414
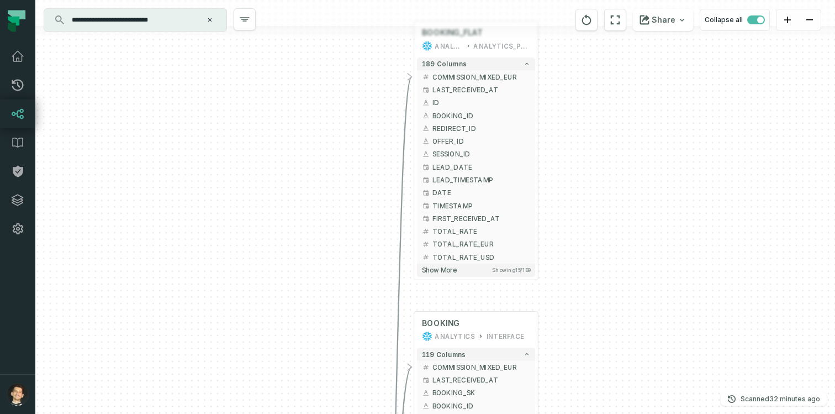
drag, startPoint x: 589, startPoint y: 175, endPoint x: 596, endPoint y: 191, distance: 17.6
click at [596, 191] on div "+ BOOKING_FLAT ANALYTICS ANALYTICS_PROD + 189 columns - COMMISSION_MIXED_EUR + …" at bounding box center [435, 207] width 800 height 414
